Goal: Information Seeking & Learning: Learn about a topic

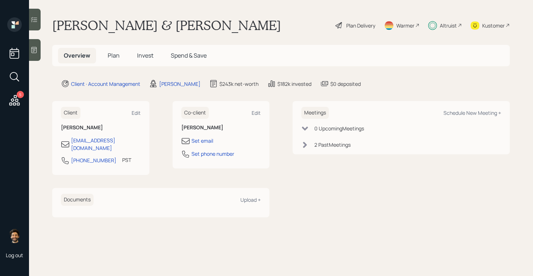
click at [147, 52] on span "Invest" at bounding box center [145, 56] width 16 height 8
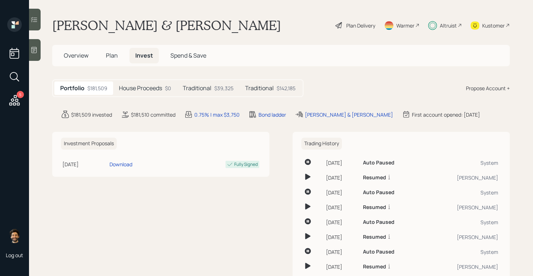
click at [214, 87] on div "Traditional $39,325" at bounding box center [208, 88] width 62 height 13
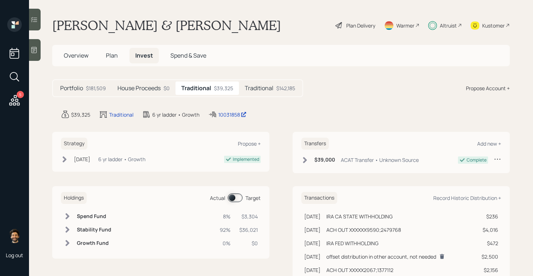
click at [272, 92] on div "Traditional $142,185" at bounding box center [270, 88] width 62 height 13
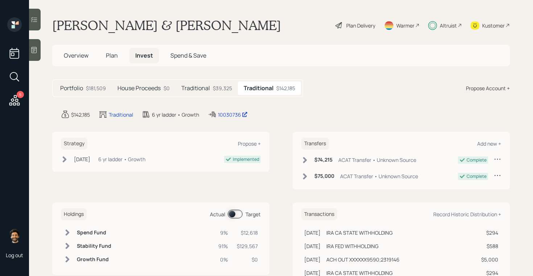
click at [227, 93] on div "Traditional $39,325" at bounding box center [207, 88] width 62 height 13
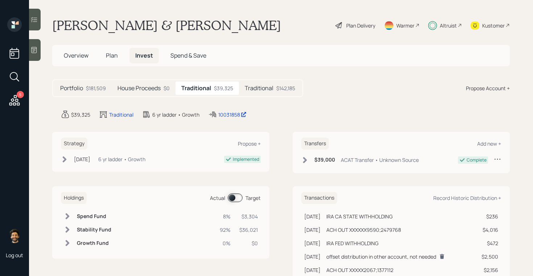
click at [449, 27] on div "Altruist" at bounding box center [448, 26] width 17 height 8
click at [443, 28] on div "Altruist" at bounding box center [448, 26] width 17 height 8
click at [448, 28] on div "Altruist" at bounding box center [448, 26] width 17 height 8
